Goal: Task Accomplishment & Management: Use online tool/utility

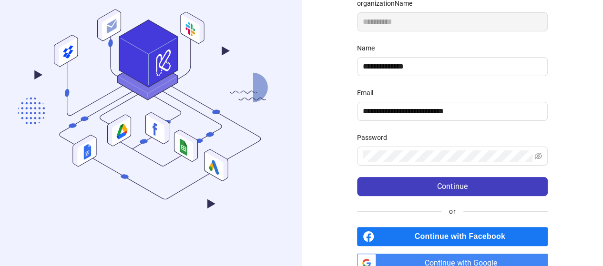
scroll to position [165, 0]
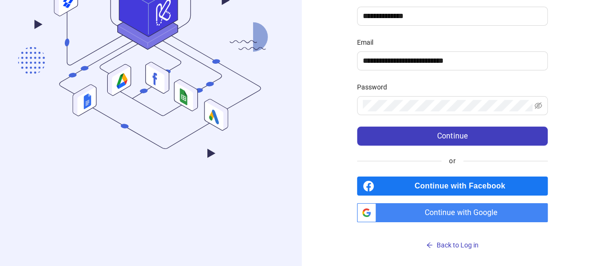
click at [428, 209] on span "Continue with Google" at bounding box center [464, 213] width 168 height 19
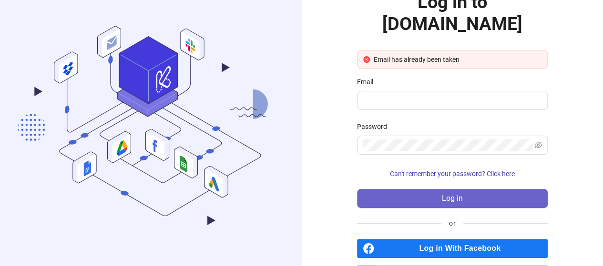
scroll to position [61, 0]
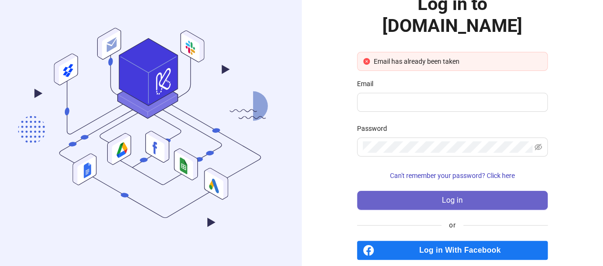
click at [437, 191] on button "Log in" at bounding box center [452, 200] width 191 height 19
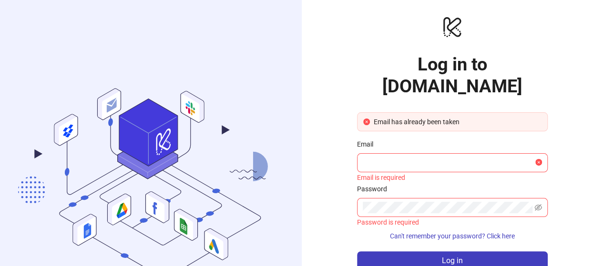
scroll to position [73, 0]
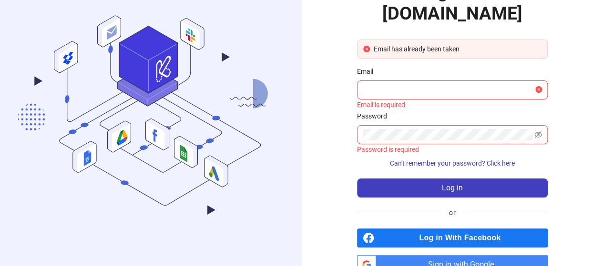
click at [440, 255] on span "Sign in with Google" at bounding box center [464, 264] width 168 height 19
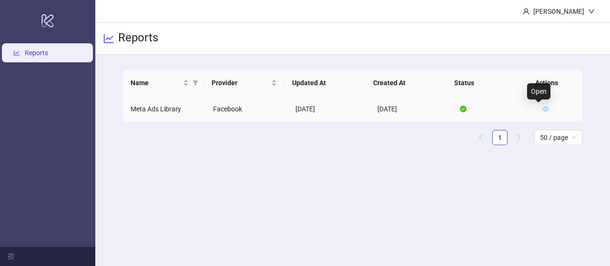
click at [542, 109] on icon "eye" at bounding box center [545, 109] width 7 height 7
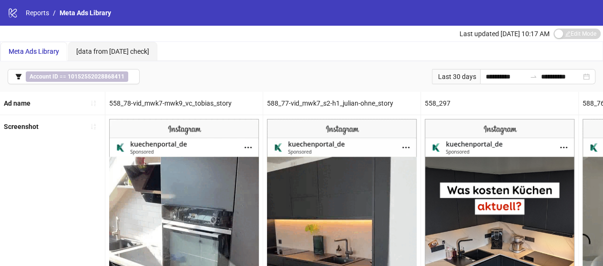
scroll to position [10, 0]
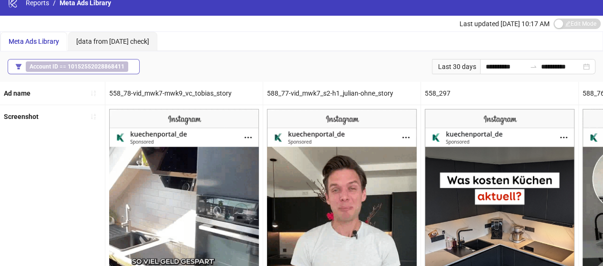
click at [132, 64] on button "Account ID == 10152552028868411" at bounding box center [74, 66] width 132 height 15
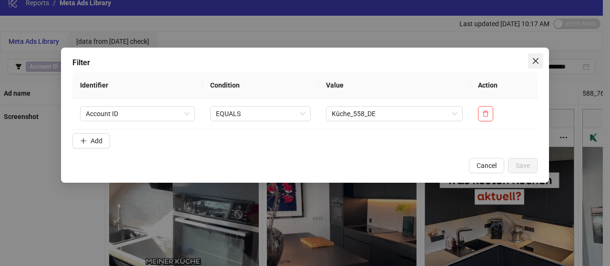
click at [534, 60] on icon "close" at bounding box center [536, 61] width 6 height 6
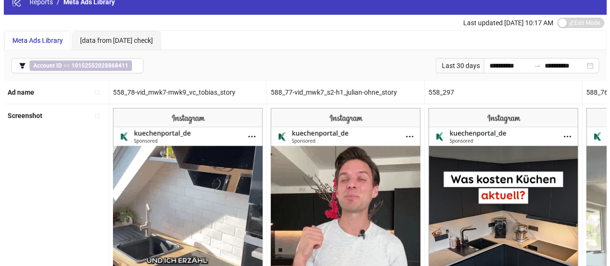
scroll to position [0, 0]
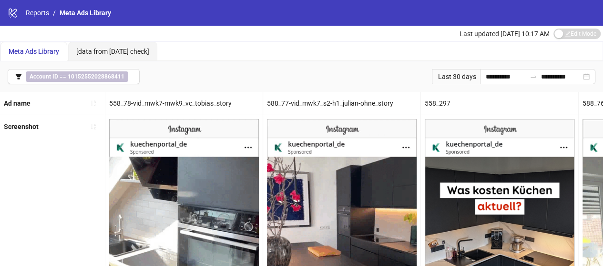
click at [38, 50] on span "Meta Ads Library" at bounding box center [34, 52] width 51 height 8
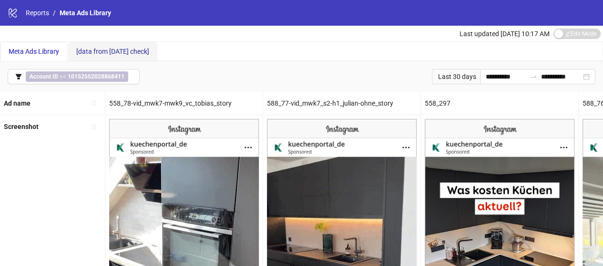
click at [102, 52] on span "[data from Yesterday check]" at bounding box center [112, 52] width 73 height 8
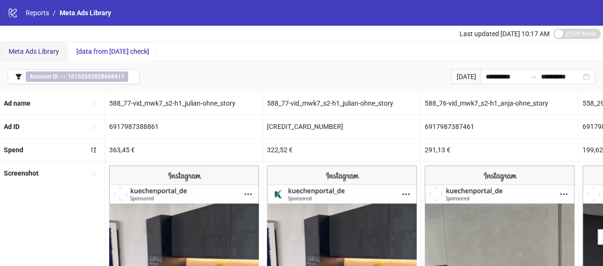
click at [39, 52] on span "Meta Ads Library" at bounding box center [34, 52] width 51 height 8
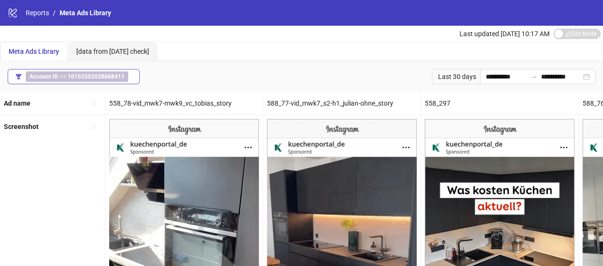
click at [20, 75] on icon "filter" at bounding box center [19, 76] width 6 height 5
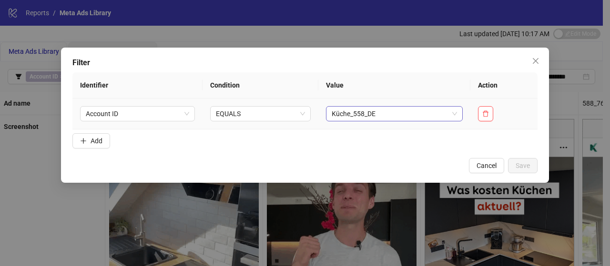
click at [455, 111] on span "Küche_558_DE" at bounding box center [395, 114] width 126 height 14
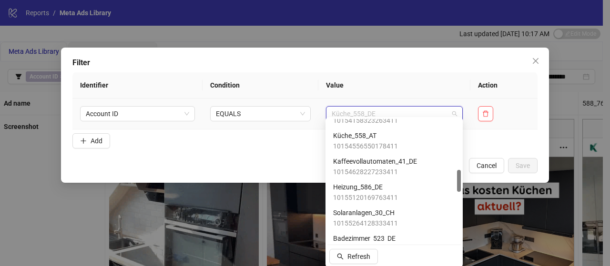
scroll to position [279, 0]
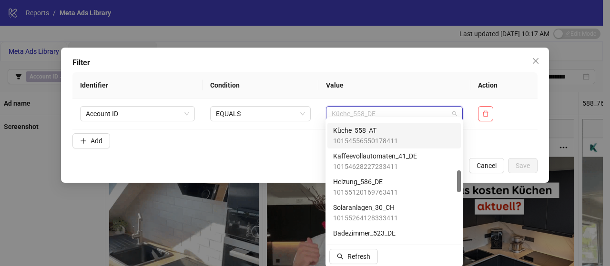
click at [280, 33] on div "Filter Identifier Condition Value Action Account ID EQUALS Küche_558_DE Add Can…" at bounding box center [305, 133] width 610 height 266
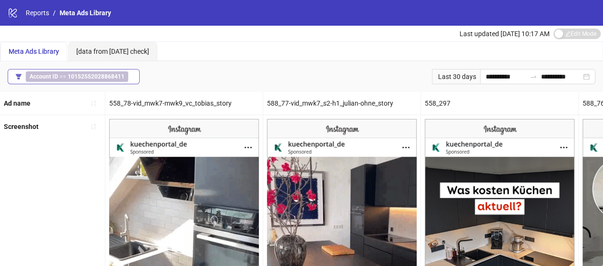
click at [20, 73] on icon "filter" at bounding box center [18, 76] width 7 height 7
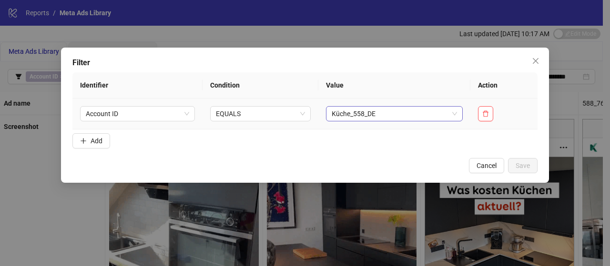
click at [452, 111] on span "Küche_558_DE" at bounding box center [395, 114] width 126 height 14
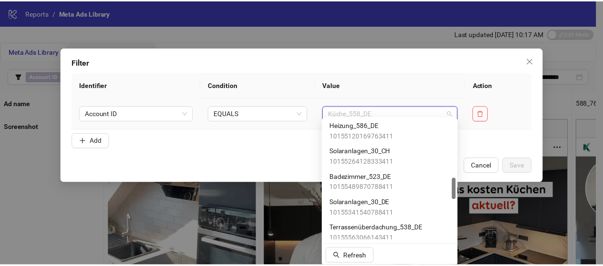
scroll to position [336, 0]
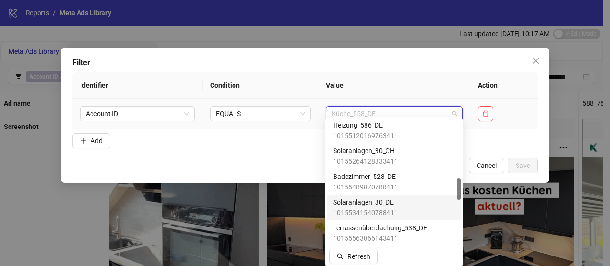
drag, startPoint x: 358, startPoint y: 180, endPoint x: 357, endPoint y: 202, distance: 22.0
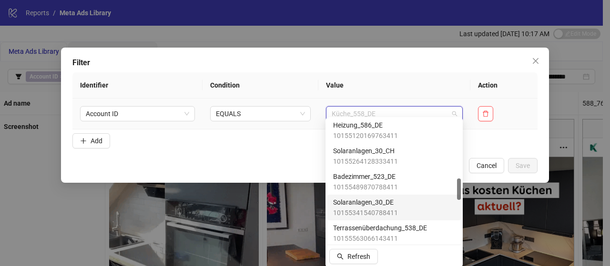
click at [357, 202] on div "Heizung_586_DE 10155120169763411 Solaranlagen_30_CH 10155264128333411 Badezimme…" at bounding box center [393, 195] width 133 height 154
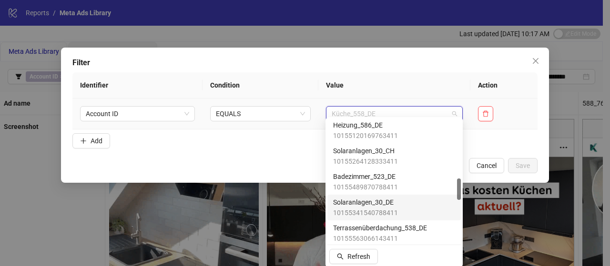
click at [357, 202] on span "Solaranlagen_30_DE" at bounding box center [365, 202] width 65 height 10
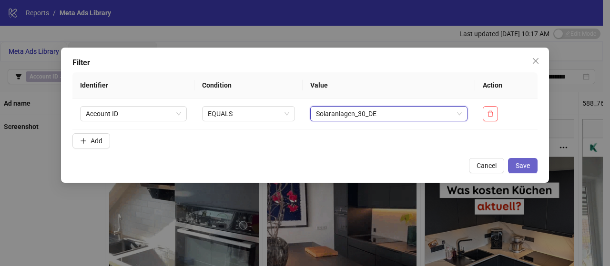
click at [519, 169] on span "Save" at bounding box center [523, 166] width 14 height 8
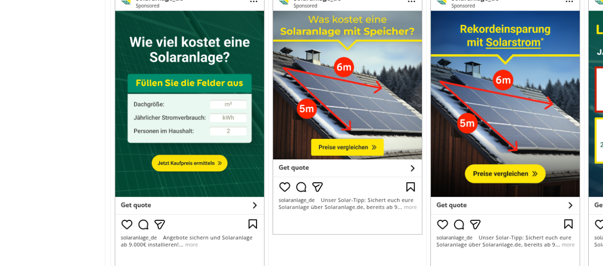
scroll to position [0, 1255]
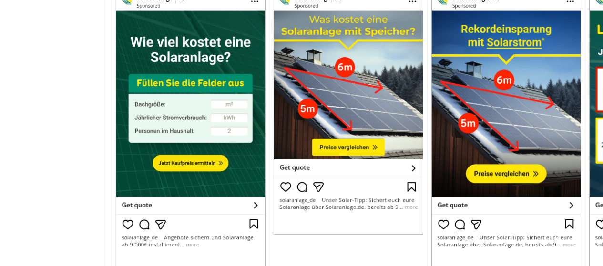
click at [407, 207] on img at bounding box center [349, 104] width 150 height 262
click at [385, 203] on img at bounding box center [349, 104] width 150 height 262
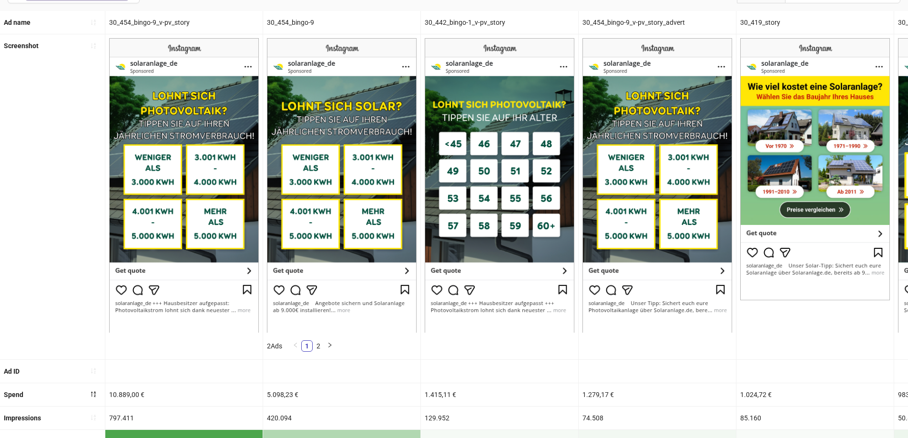
scroll to position [76, 0]
